Goal: Task Accomplishment & Management: Use online tool/utility

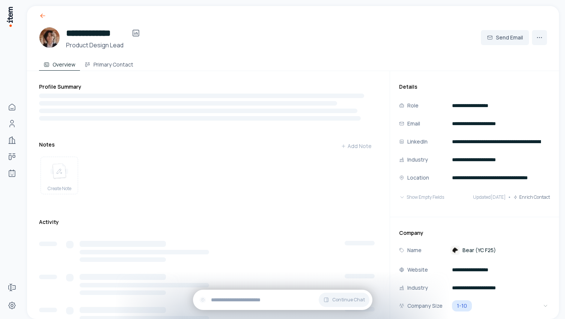
click at [44, 17] on icon at bounding box center [43, 16] width 8 height 8
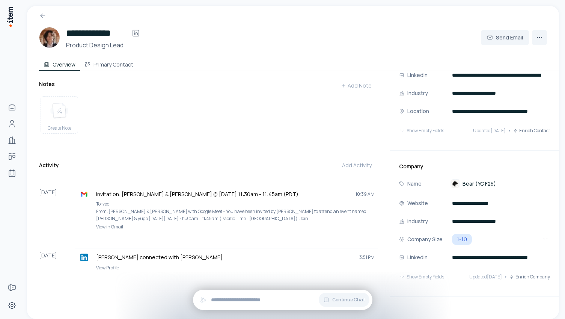
scroll to position [80, 0]
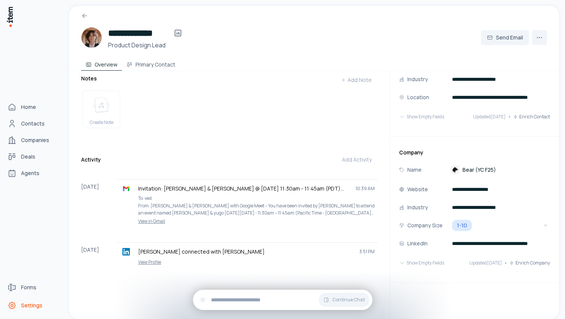
click at [36, 299] on link "Settings" at bounding box center [33, 305] width 57 height 15
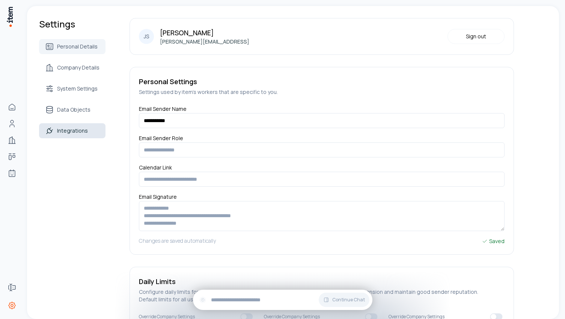
click at [70, 133] on span "Integrations" at bounding box center [72, 131] width 31 height 8
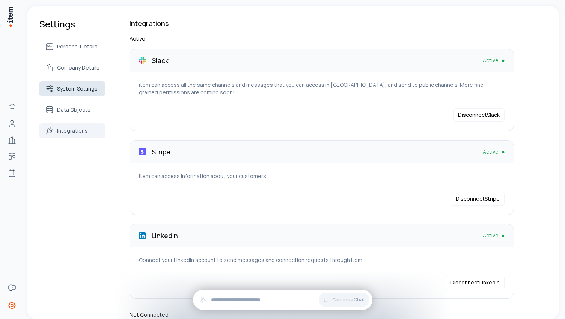
click at [92, 94] on link "System Settings" at bounding box center [72, 88] width 66 height 15
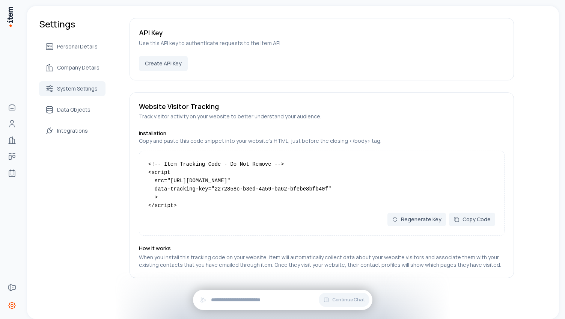
scroll to position [3, 0]
drag, startPoint x: 276, startPoint y: 185, endPoint x: 169, endPoint y: 185, distance: 107.1
click at [169, 185] on code "<!-- Item Tracking Code - Do Not Remove --> <script src="[URL][DOMAIN_NAME]" da…" at bounding box center [239, 184] width 183 height 47
copy code "[URL][DOMAIN_NAME]"
